Goal: Book appointment/travel/reservation

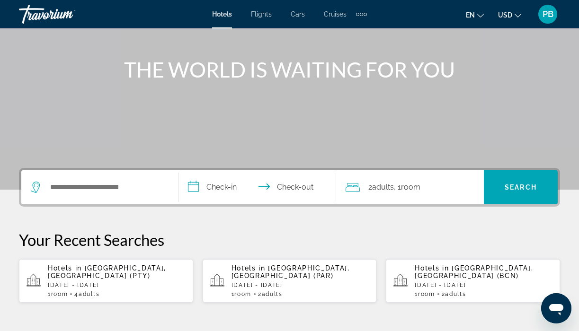
scroll to position [95, 0]
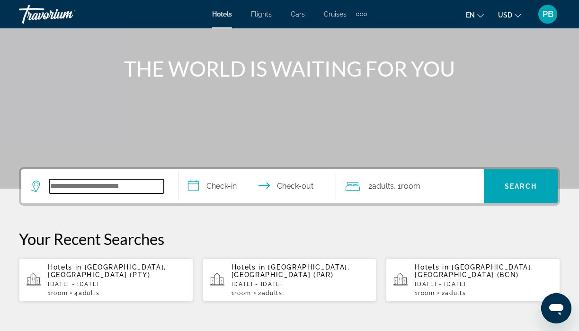
click at [99, 185] on input "Search widget" at bounding box center [106, 186] width 115 height 14
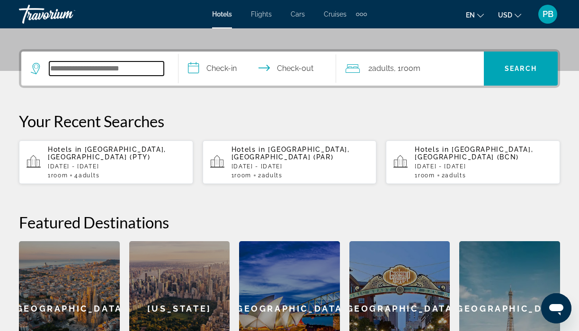
scroll to position [231, 0]
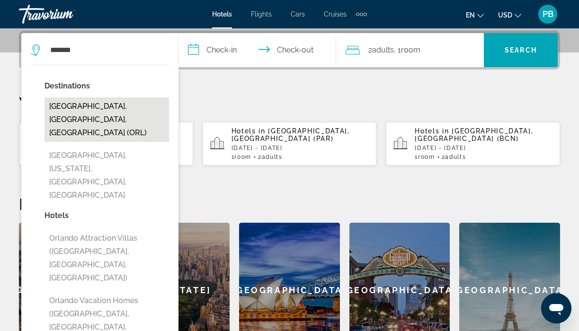
click at [107, 111] on button "[GEOGRAPHIC_DATA], [GEOGRAPHIC_DATA], [GEOGRAPHIC_DATA] (ORL)" at bounding box center [106, 119] width 124 height 44
type input "**********"
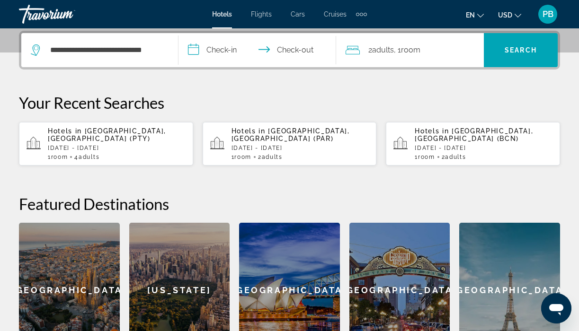
click at [208, 47] on input "**********" at bounding box center [258, 51] width 161 height 37
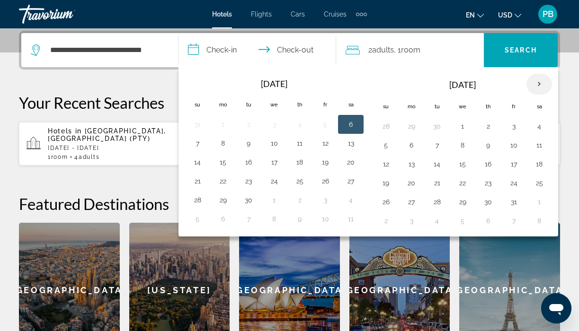
click at [538, 80] on th "Next month" at bounding box center [539, 84] width 26 height 21
click at [513, 146] on button "7" at bounding box center [513, 145] width 15 height 13
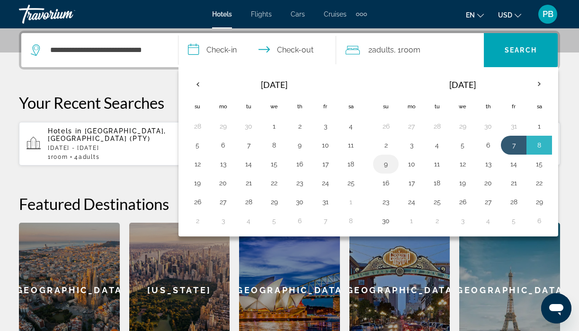
click at [387, 165] on button "9" at bounding box center [385, 164] width 15 height 13
type input "**********"
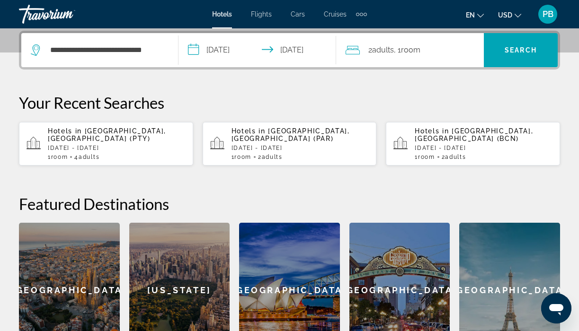
click at [427, 51] on div "2 Adult Adults , 1 Room rooms" at bounding box center [414, 50] width 138 height 13
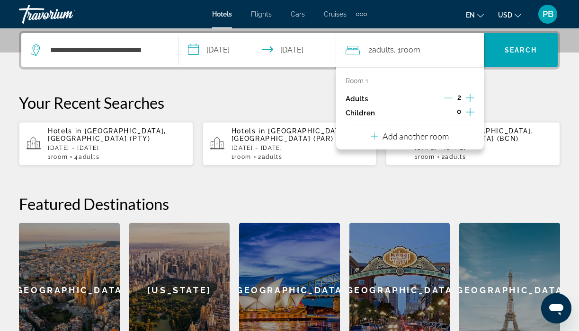
click at [470, 96] on icon "Increment adults" at bounding box center [470, 97] width 9 height 11
click at [519, 44] on span "Search widget" at bounding box center [521, 50] width 74 height 23
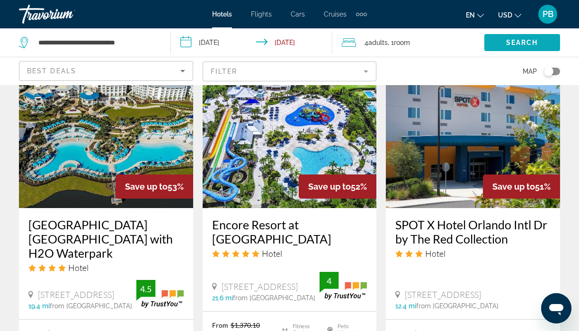
scroll to position [1227, 0]
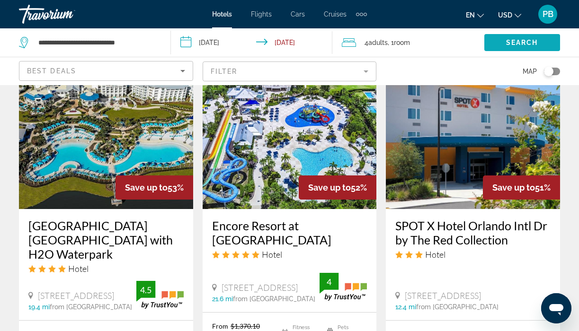
click at [519, 44] on span "Search" at bounding box center [522, 43] width 32 height 8
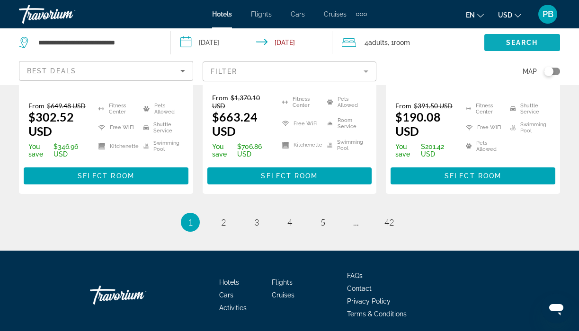
scroll to position [1456, 0]
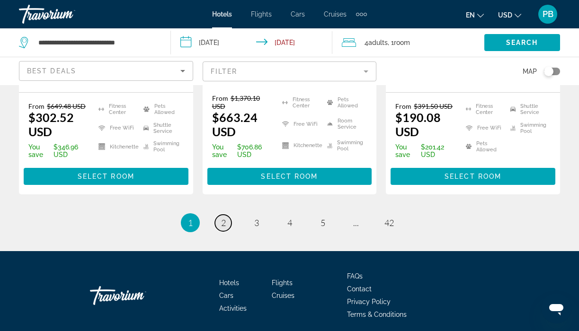
click at [221, 218] on span "2" at bounding box center [223, 223] width 5 height 10
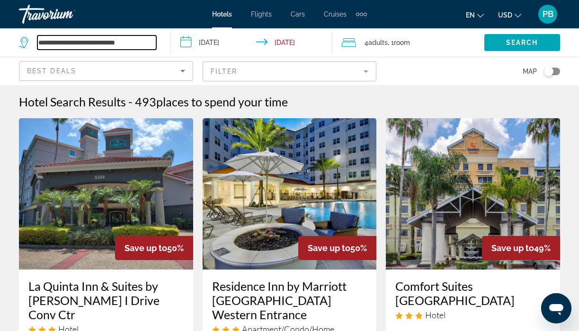
click at [144, 43] on input "**********" at bounding box center [96, 42] width 119 height 14
type input "*"
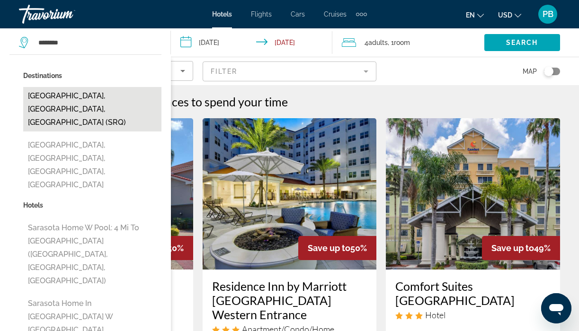
click at [78, 93] on button "[GEOGRAPHIC_DATA], [GEOGRAPHIC_DATA], [GEOGRAPHIC_DATA] (SRQ)" at bounding box center [92, 109] width 138 height 44
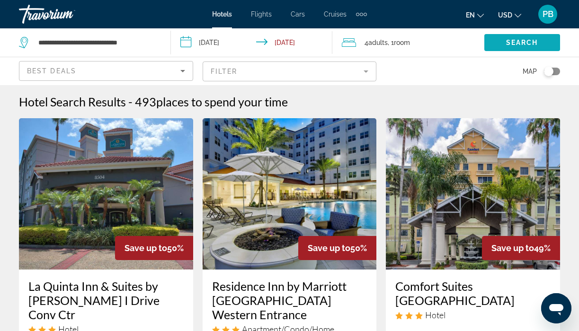
click at [514, 38] on span "Search widget" at bounding box center [522, 42] width 76 height 23
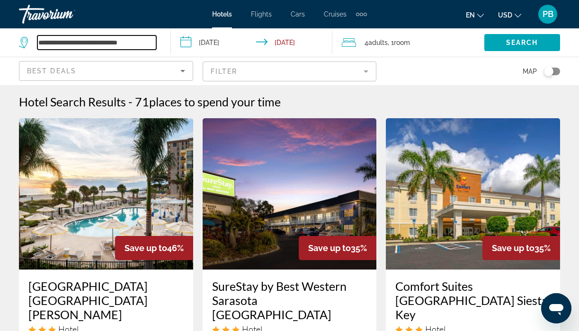
click at [147, 40] on input "**********" at bounding box center [96, 42] width 119 height 14
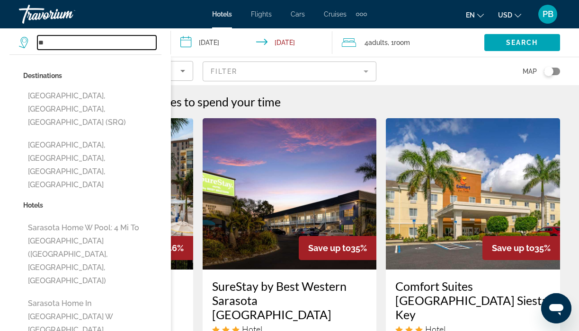
type input "*"
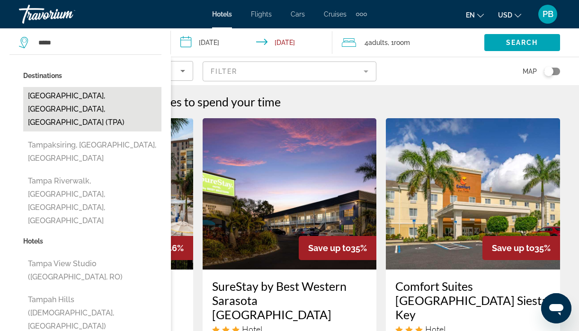
click at [104, 93] on button "[GEOGRAPHIC_DATA], [GEOGRAPHIC_DATA], [GEOGRAPHIC_DATA] (TPA)" at bounding box center [92, 109] width 138 height 44
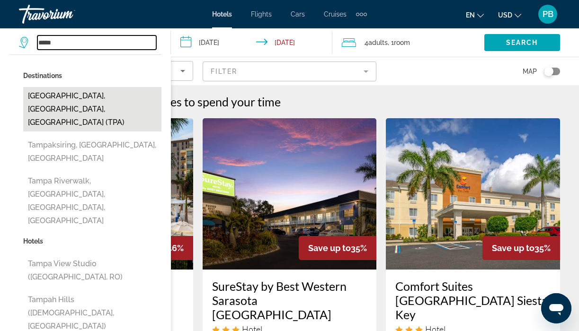
type input "**********"
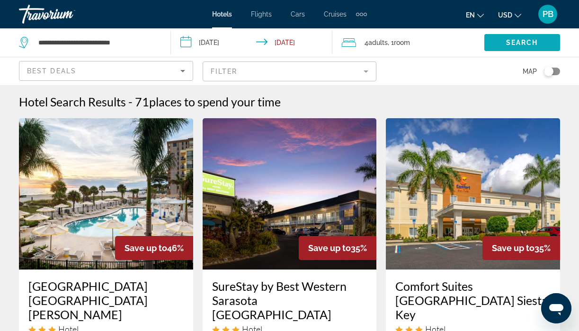
click at [512, 41] on span "Search" at bounding box center [522, 43] width 32 height 8
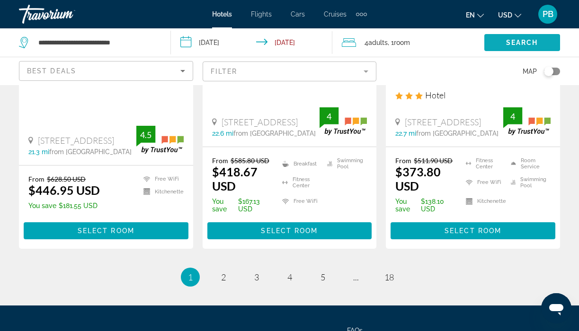
scroll to position [1387, 0]
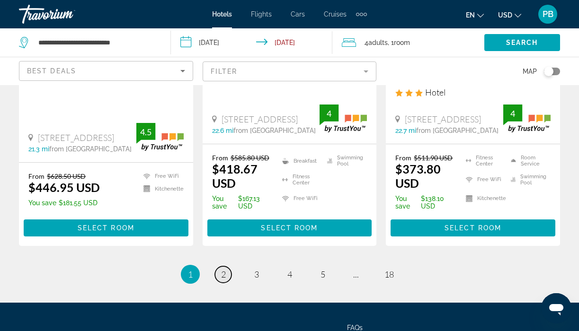
click at [221, 269] on span "2" at bounding box center [223, 274] width 5 height 10
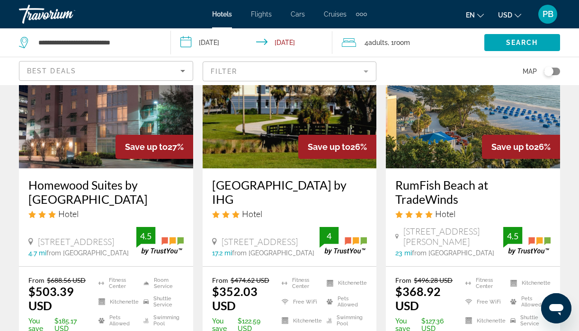
scroll to position [102, 0]
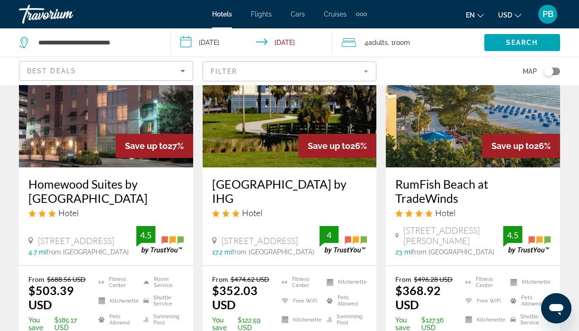
click at [432, 124] on img "Main content" at bounding box center [473, 91] width 174 height 151
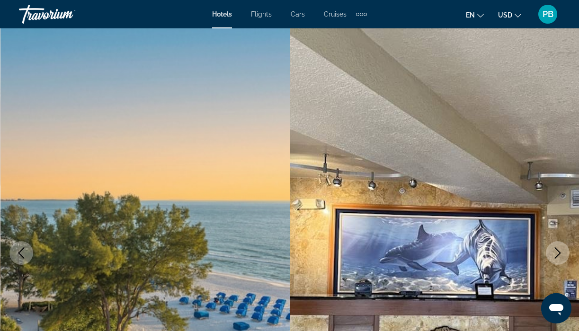
click at [560, 252] on icon "Next image" at bounding box center [557, 252] width 11 height 11
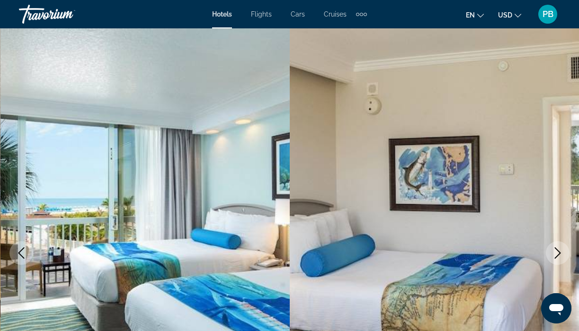
click at [560, 252] on icon "Next image" at bounding box center [557, 252] width 11 height 11
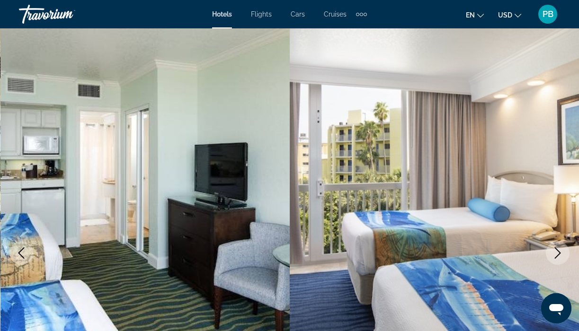
click at [560, 253] on icon "Next image" at bounding box center [558, 252] width 6 height 11
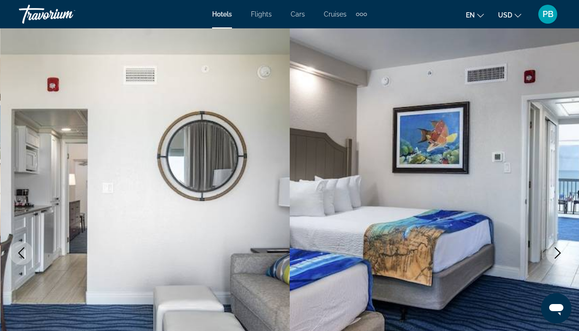
click at [560, 253] on icon "Next image" at bounding box center [558, 252] width 6 height 11
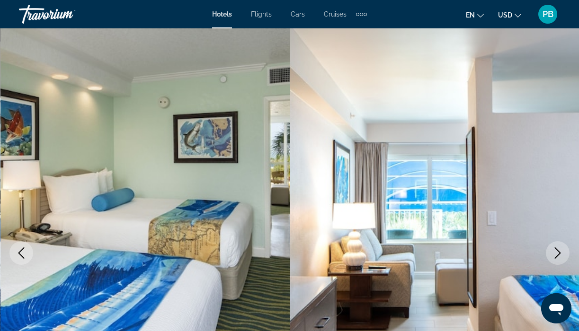
click at [560, 253] on icon "Next image" at bounding box center [558, 252] width 6 height 11
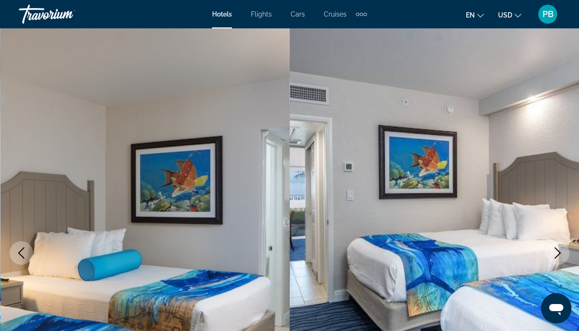
click at [560, 253] on icon "Next image" at bounding box center [558, 252] width 6 height 11
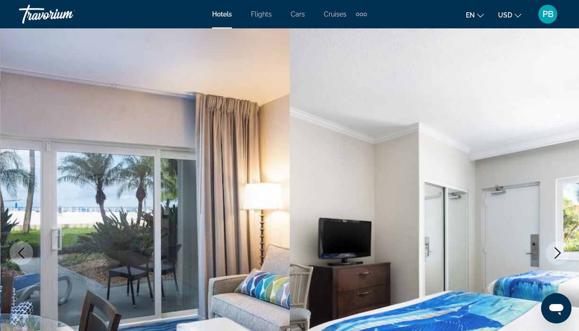
click at [560, 253] on icon "Next image" at bounding box center [558, 252] width 6 height 11
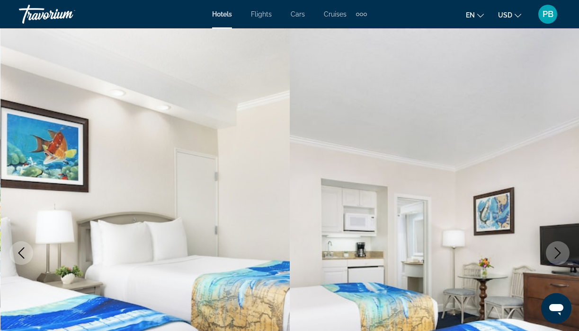
click at [560, 253] on icon "Next image" at bounding box center [558, 252] width 6 height 11
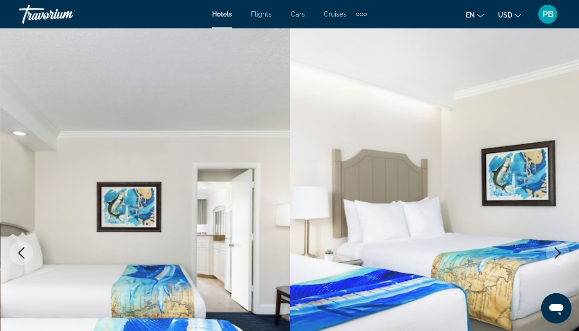
click at [560, 253] on icon "Next image" at bounding box center [558, 252] width 6 height 11
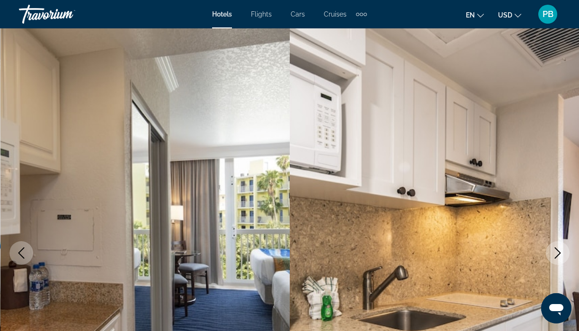
click at [560, 253] on icon "Next image" at bounding box center [558, 252] width 6 height 11
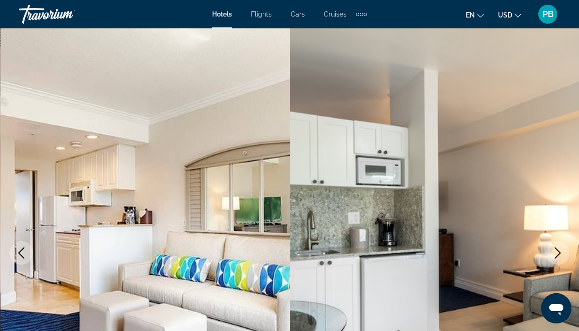
click at [560, 253] on icon "Next image" at bounding box center [558, 252] width 6 height 11
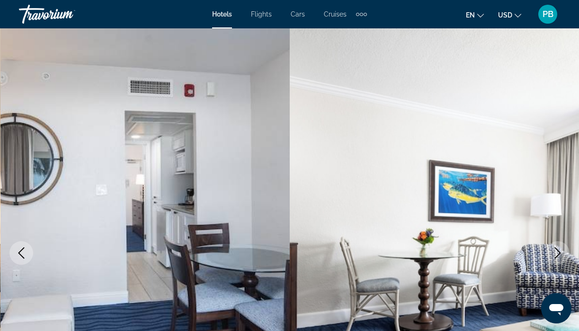
click at [560, 253] on icon "Next image" at bounding box center [558, 252] width 6 height 11
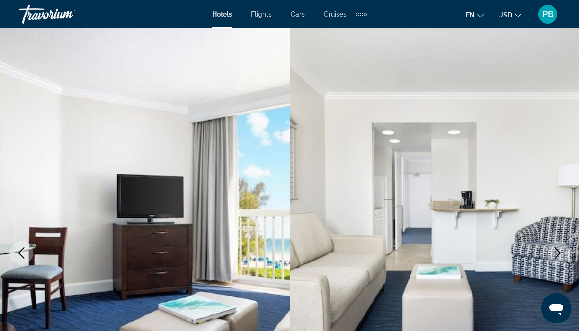
click at [560, 253] on icon "Next image" at bounding box center [558, 252] width 6 height 11
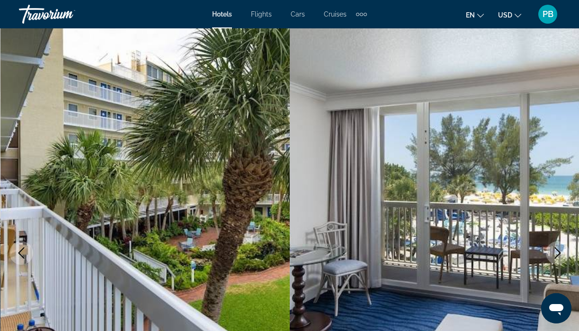
click at [560, 253] on icon "Next image" at bounding box center [558, 252] width 6 height 11
